Goal: Information Seeking & Learning: Find specific fact

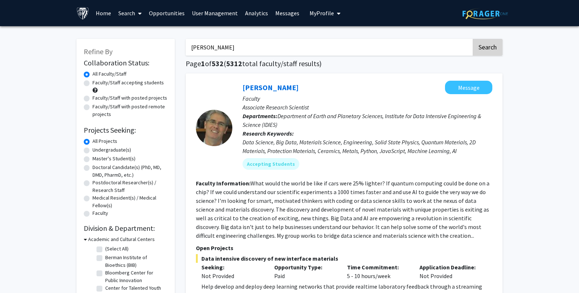
type input "[PERSON_NAME]"
click at [484, 45] on button "Search" at bounding box center [487, 47] width 30 height 17
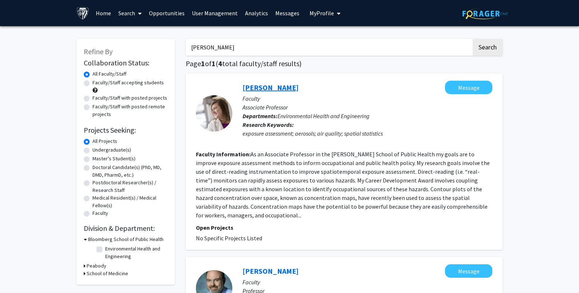
click at [281, 91] on link "[PERSON_NAME]" at bounding box center [270, 87] width 56 height 9
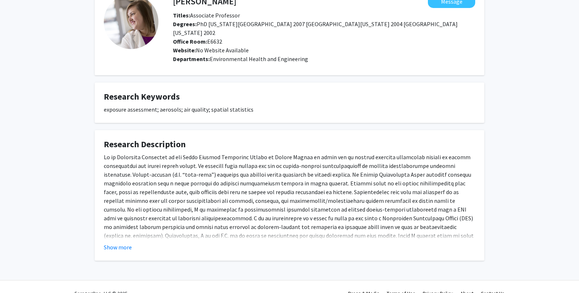
scroll to position [51, 0]
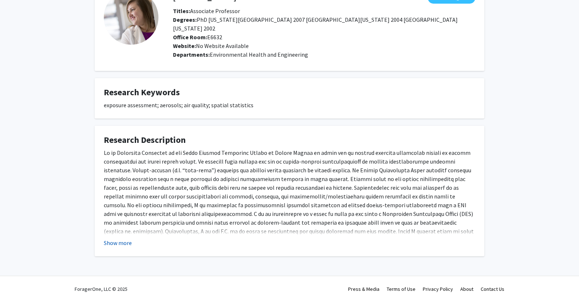
click at [121, 239] on button "Show more" at bounding box center [118, 243] width 28 height 9
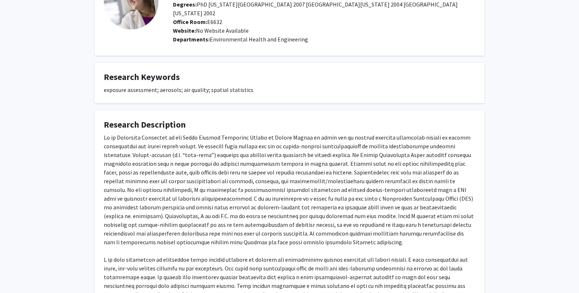
scroll to position [0, 0]
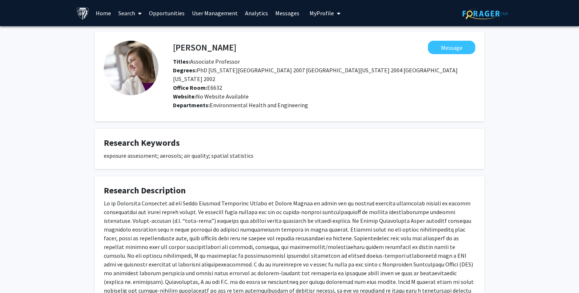
click at [131, 12] on link "Search" at bounding box center [130, 12] width 31 height 25
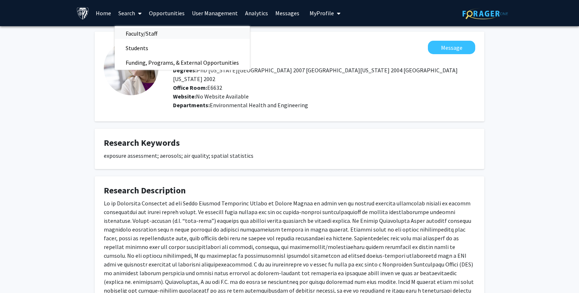
click at [134, 32] on span "Faculty/Staff" at bounding box center [142, 33] width 54 height 15
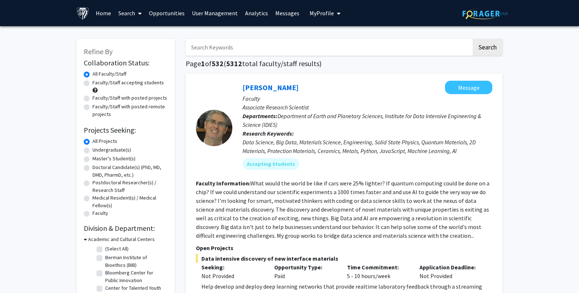
click at [136, 13] on span at bounding box center [138, 13] width 7 height 25
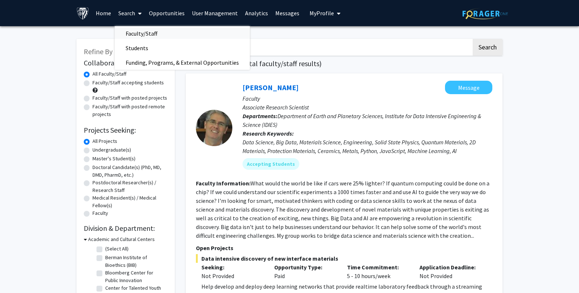
click at [137, 33] on span "Faculty/Staff" at bounding box center [142, 33] width 54 height 15
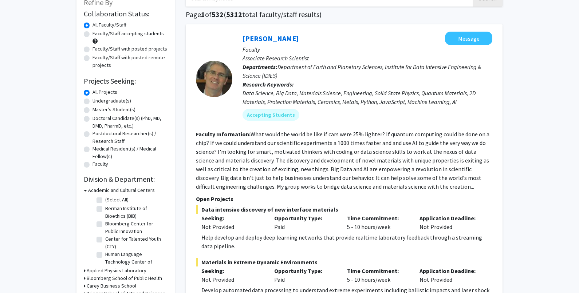
scroll to position [36, 0]
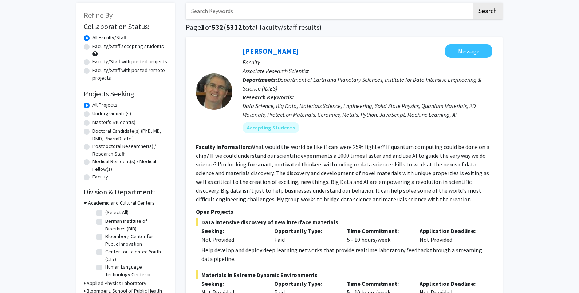
click at [227, 10] on input "Search Keywords" at bounding box center [329, 11] width 286 height 17
